Goal: Information Seeking & Learning: Learn about a topic

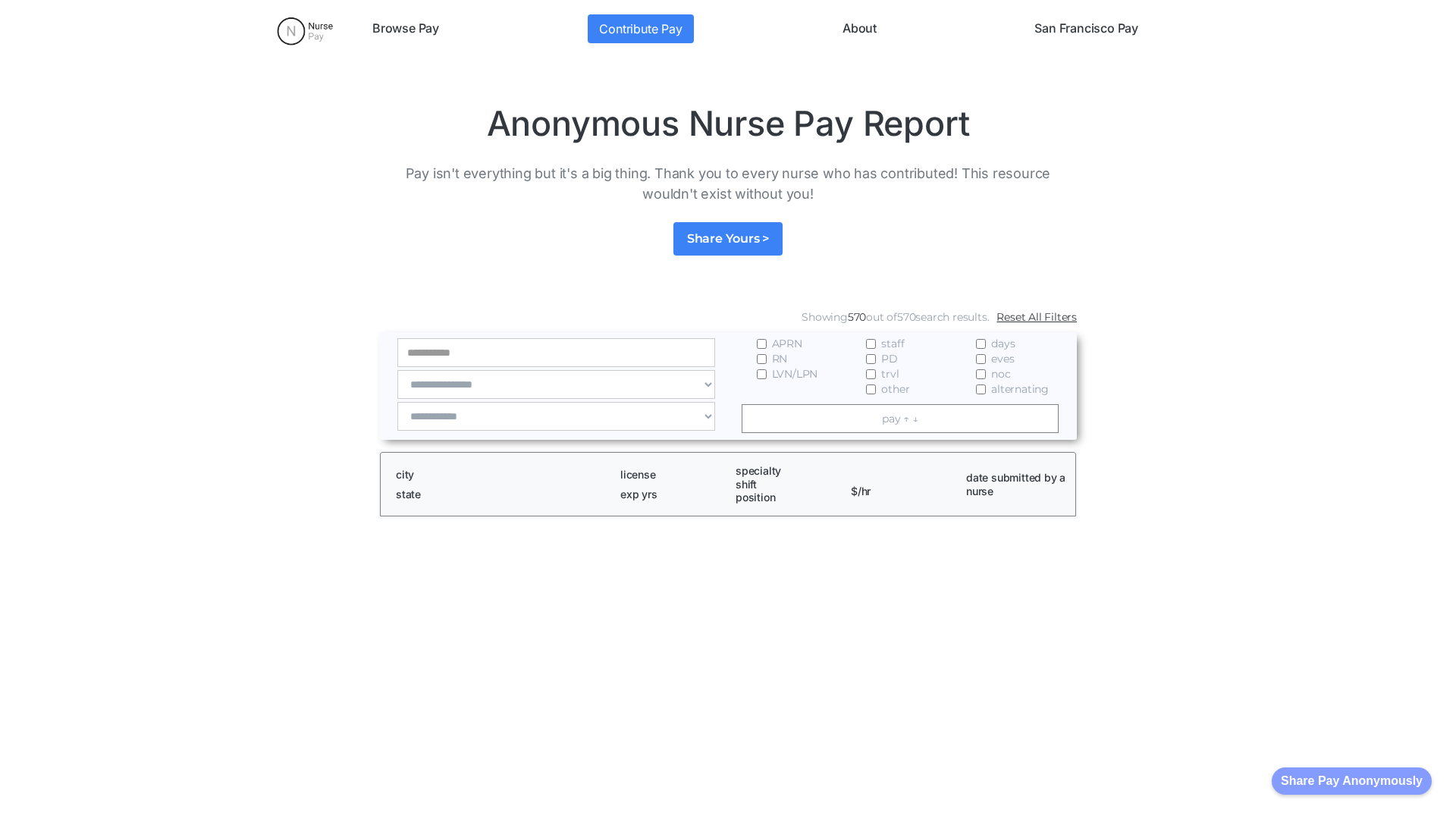
scroll to position [2063, 0]
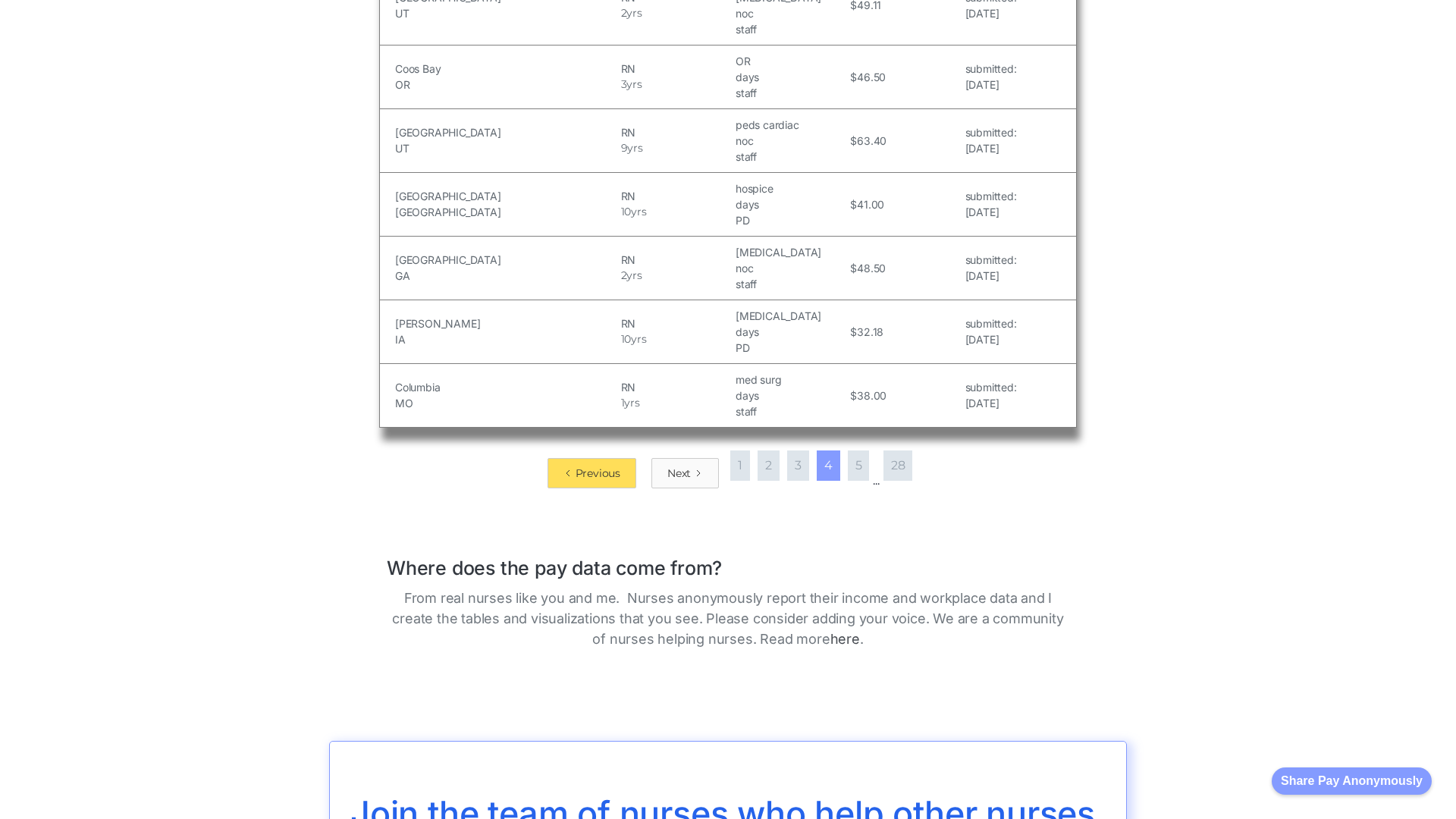
click at [682, 465] on div "Next" at bounding box center [678, 473] width 23 height 15
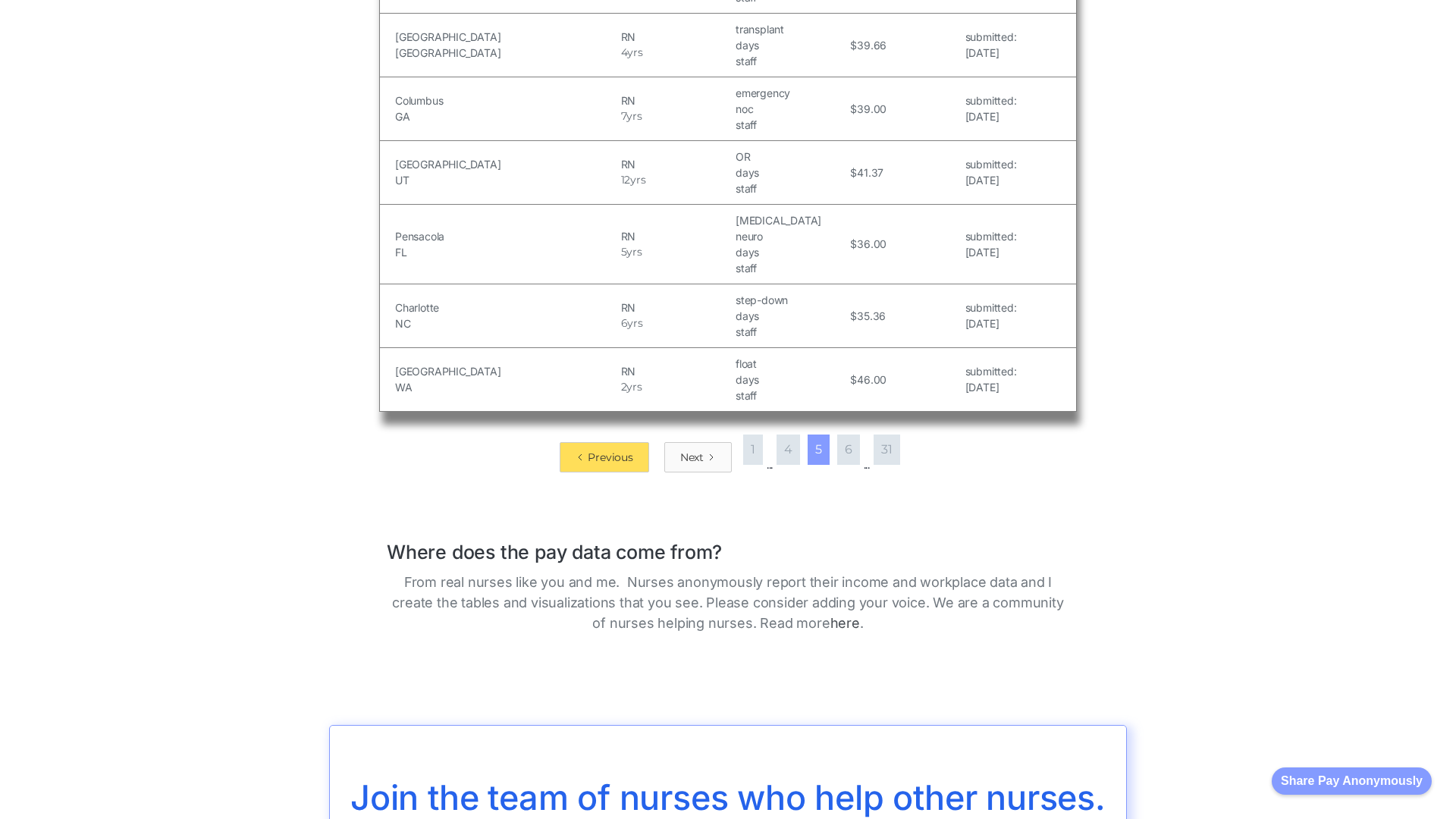
click at [692, 449] on div "Next" at bounding box center [691, 457] width 23 height 15
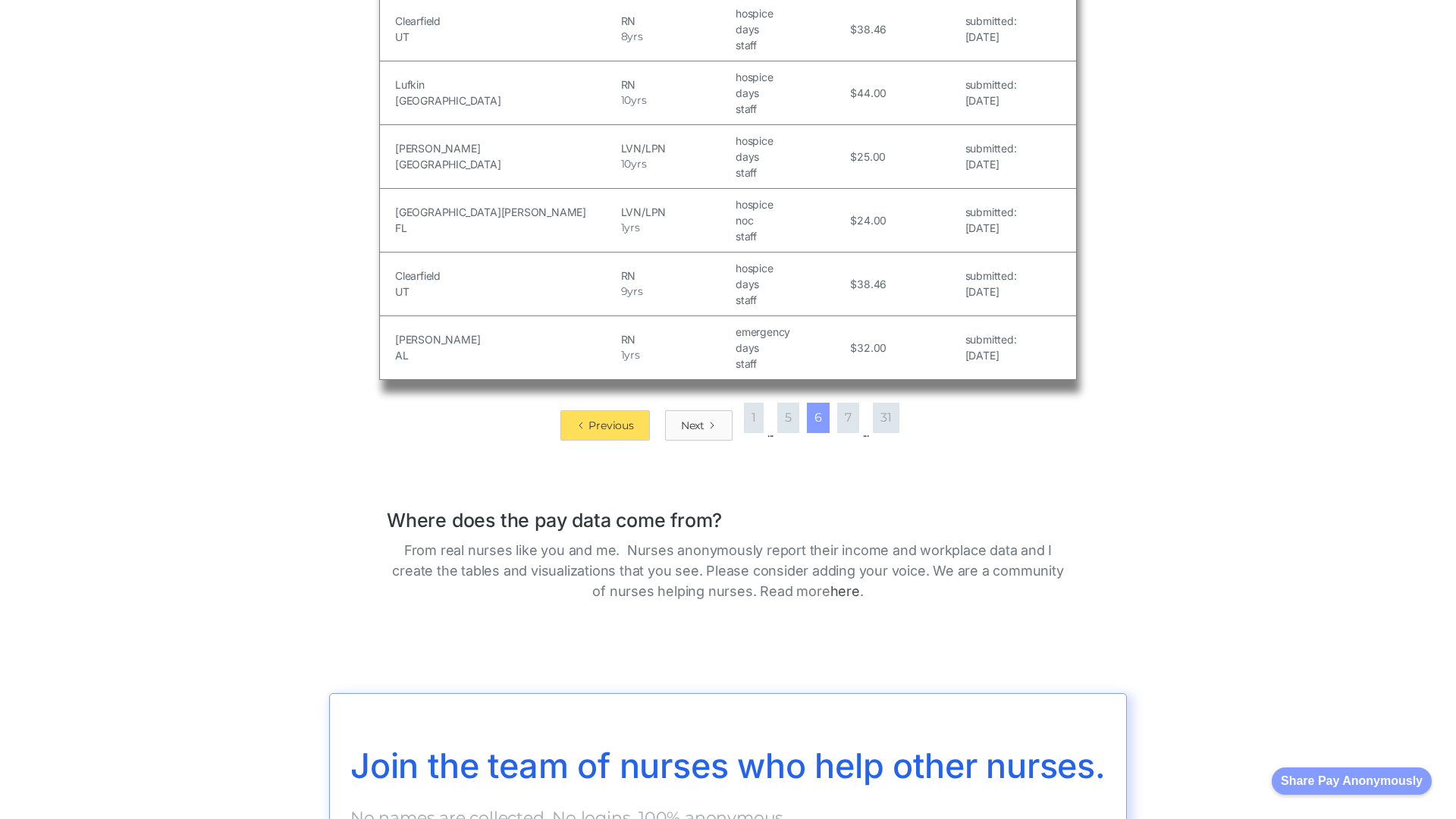
click at [692, 417] on div "Next" at bounding box center [692, 425] width 23 height 15
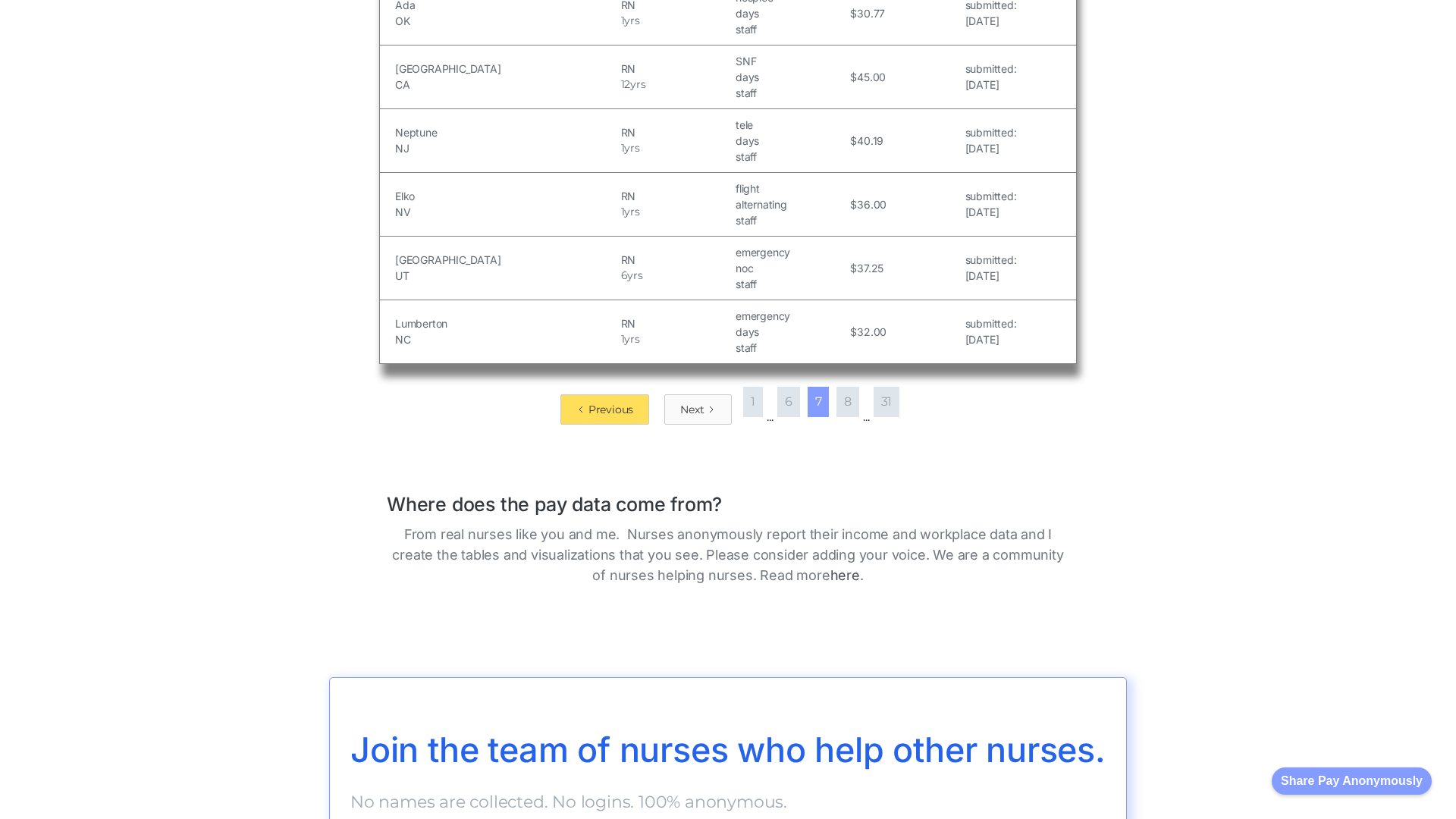
click at [692, 409] on div "Next" at bounding box center [691, 409] width 23 height 15
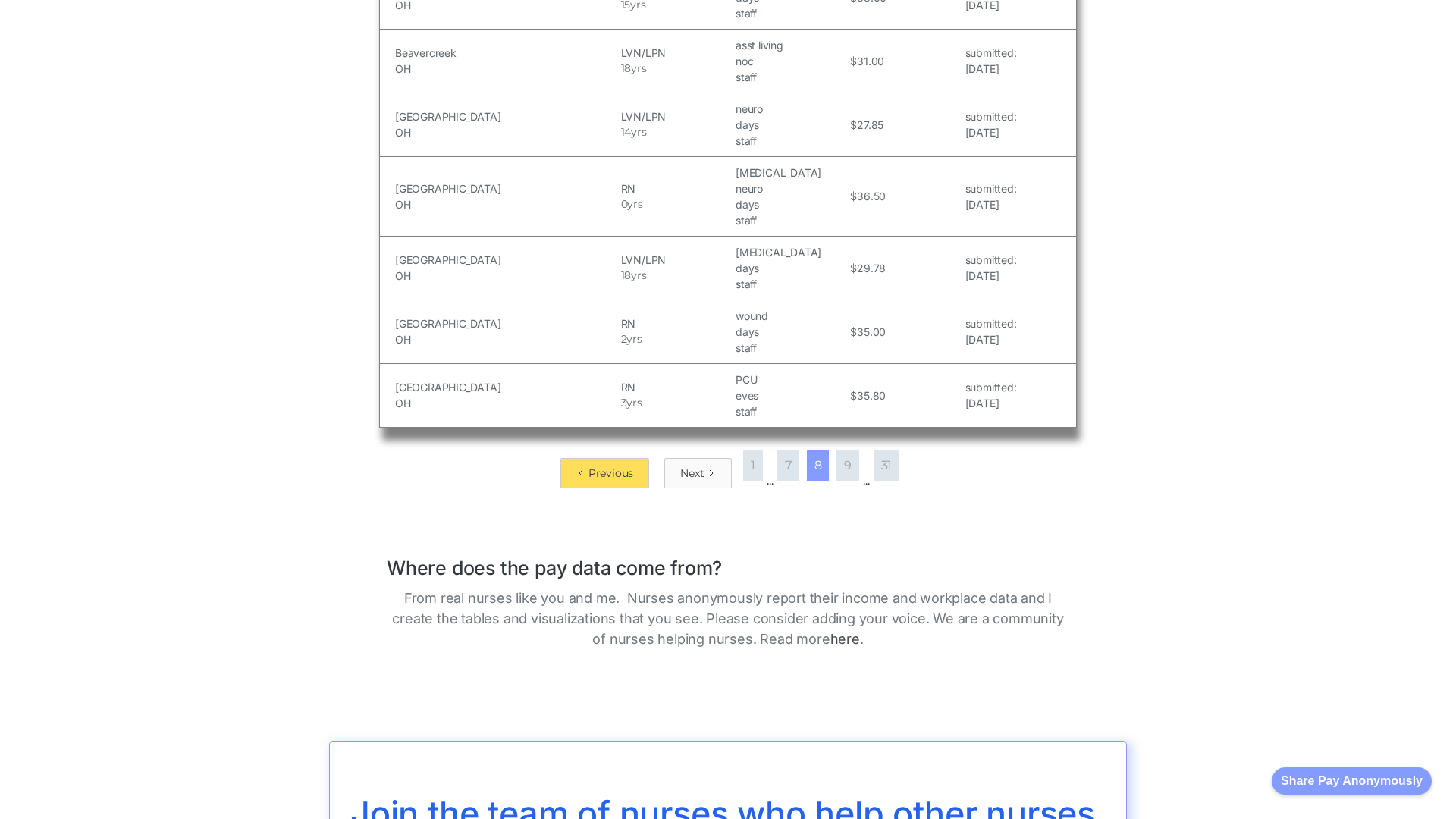
click at [692, 465] on div "Next" at bounding box center [691, 473] width 23 height 15
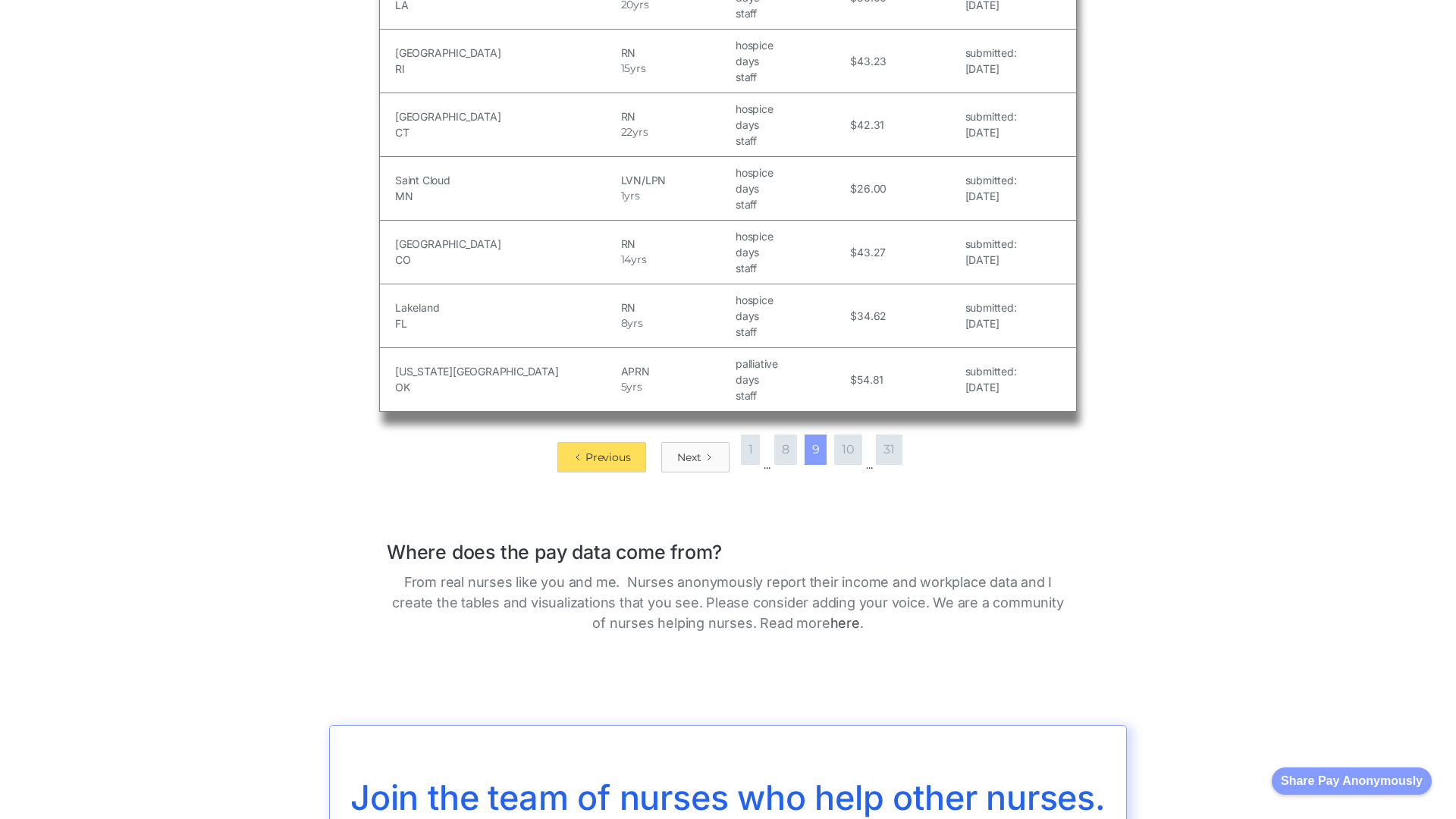
click at [689, 449] on div "Next" at bounding box center [689, 457] width 23 height 15
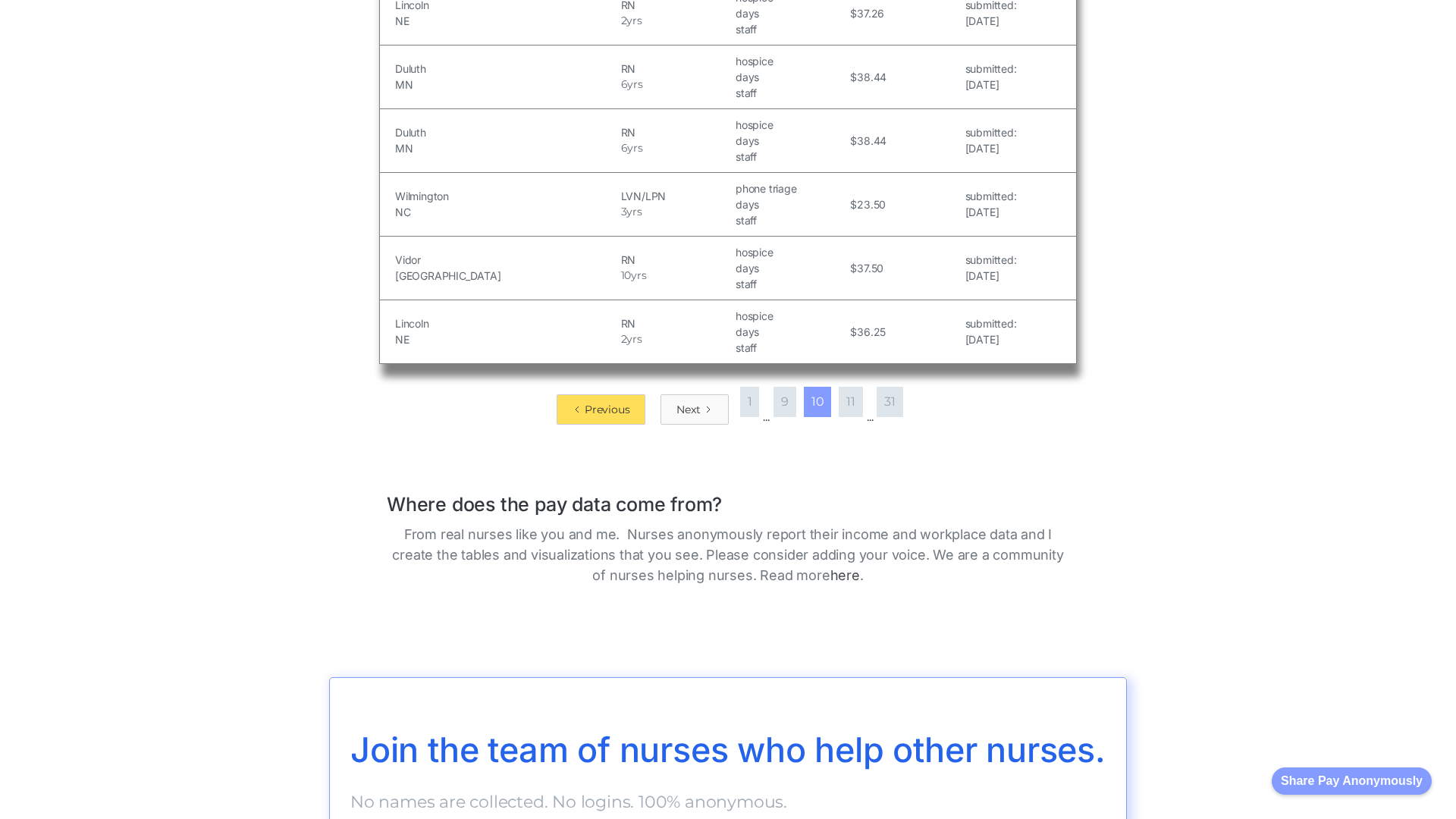
click at [686, 409] on div "Next" at bounding box center [688, 409] width 23 height 15
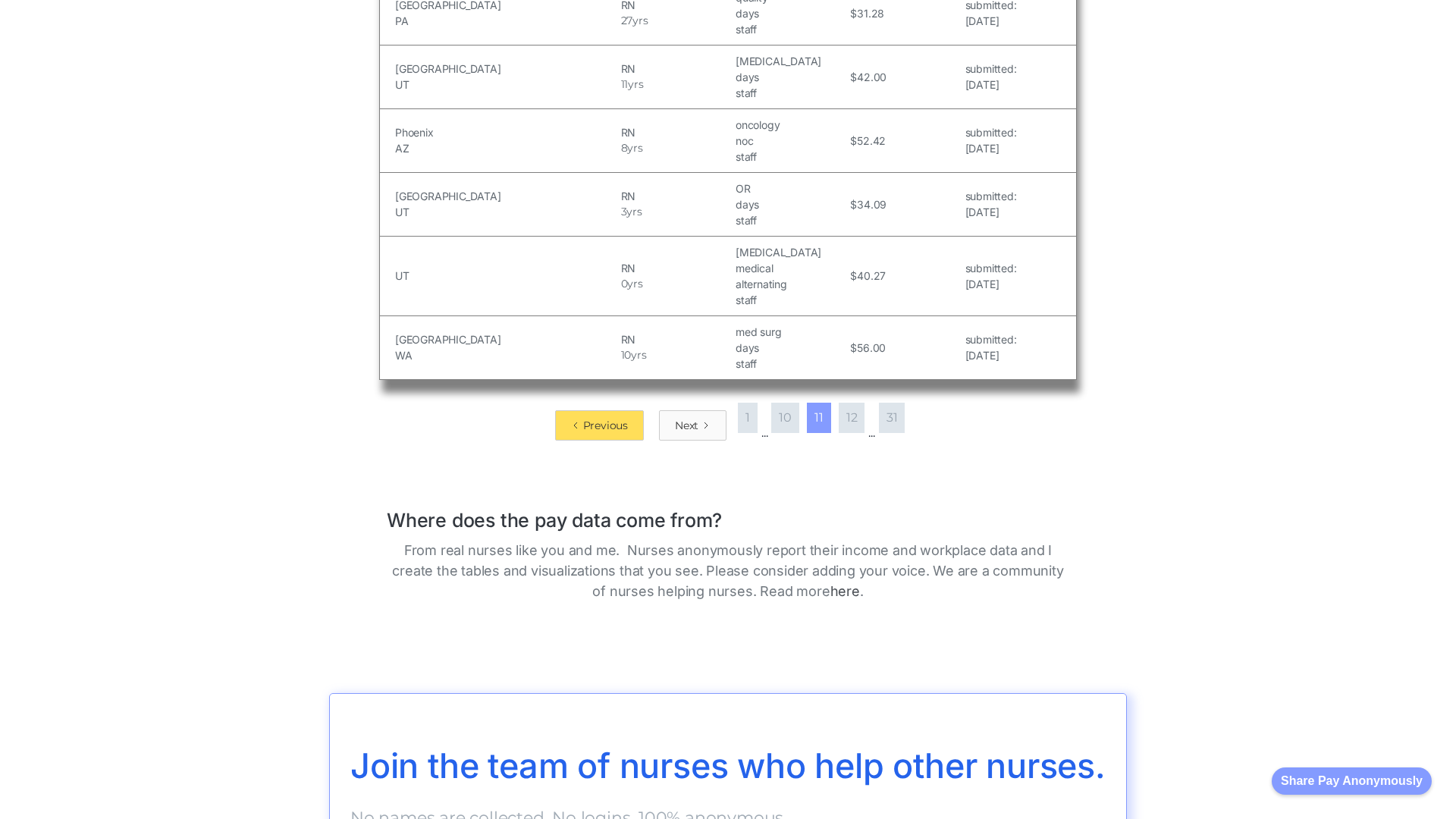
click at [682, 417] on div "Next" at bounding box center [686, 425] width 23 height 15
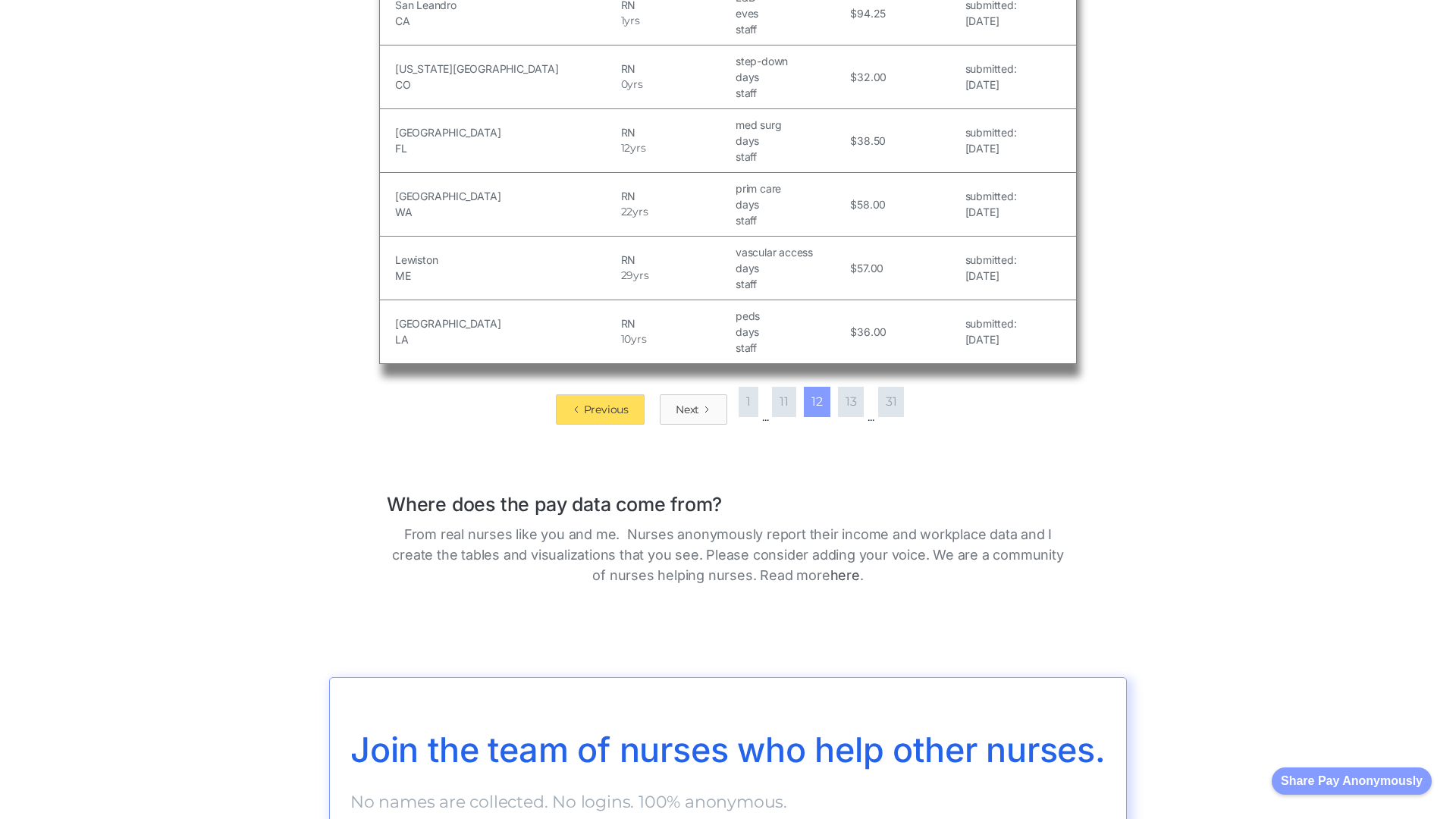
click at [682, 409] on div "Next" at bounding box center [687, 409] width 23 height 15
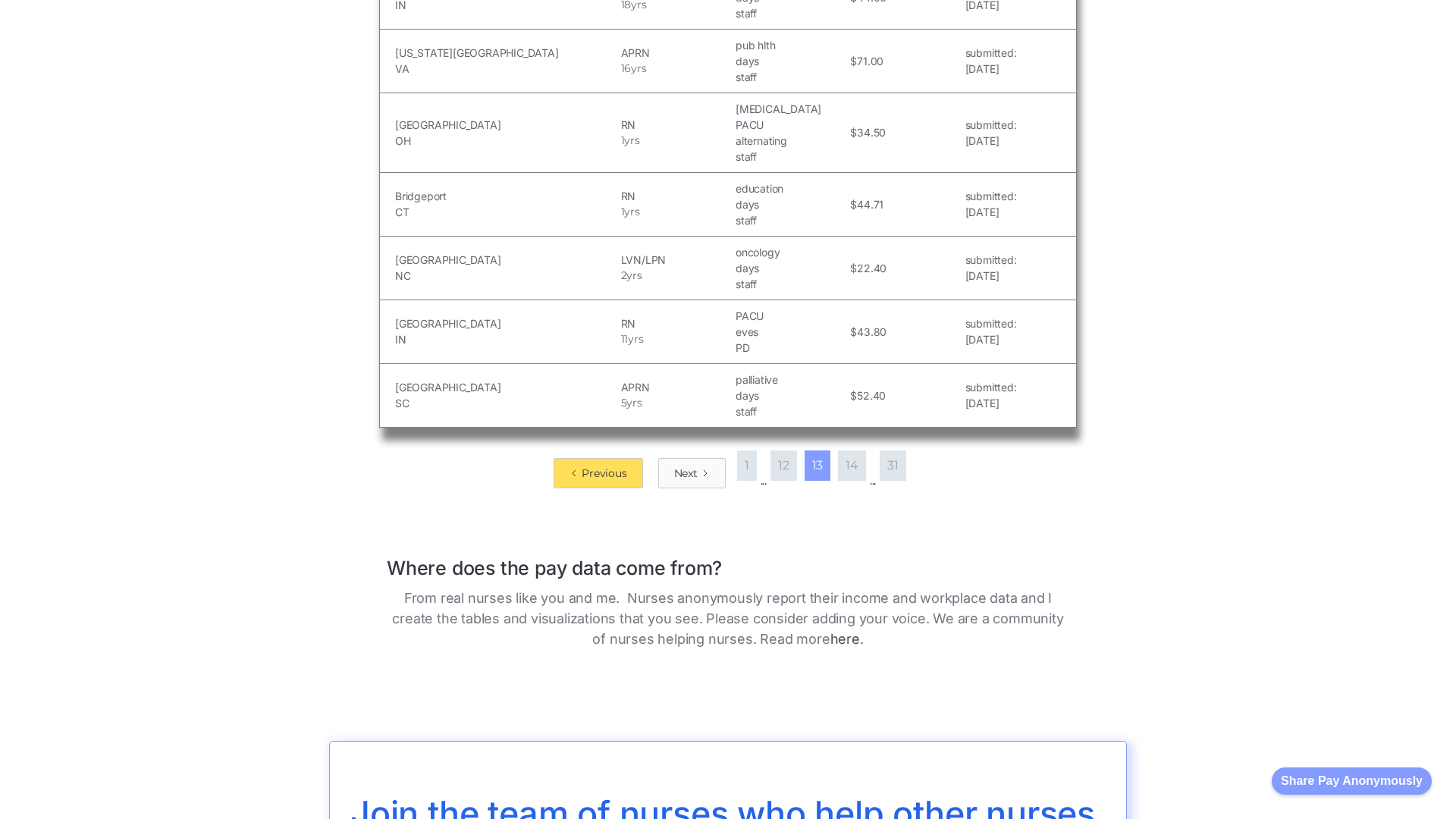
scroll to position [2475, 0]
